Goal: Transaction & Acquisition: Purchase product/service

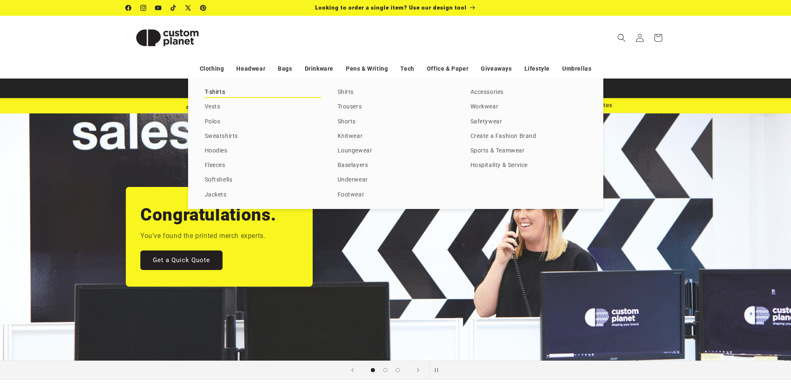
click at [215, 92] on link "T-shirts" at bounding box center [263, 92] width 116 height 11
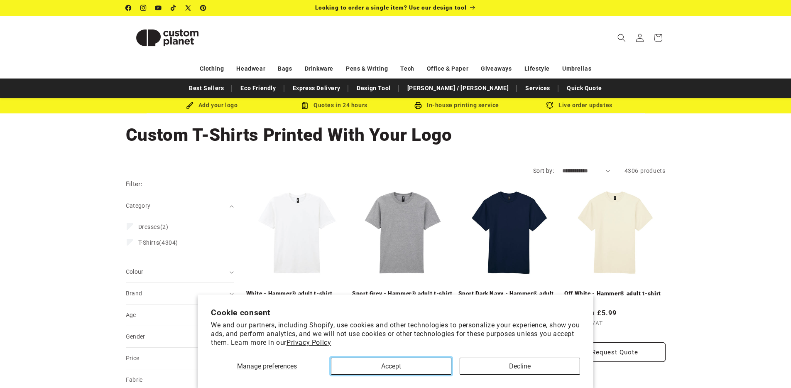
click at [373, 360] on button "Accept" at bounding box center [391, 366] width 120 height 17
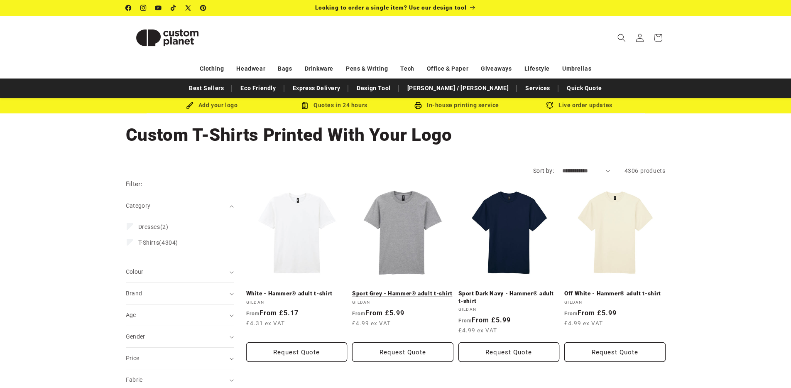
scroll to position [19, 0]
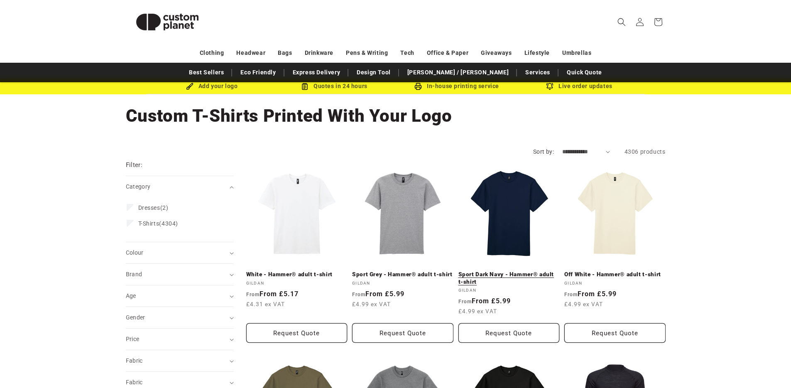
click at [504, 275] on link "Sport Dark Navy - Hammer® adult t-shirt" at bounding box center [508, 278] width 101 height 15
